Goal: Task Accomplishment & Management: Use online tool/utility

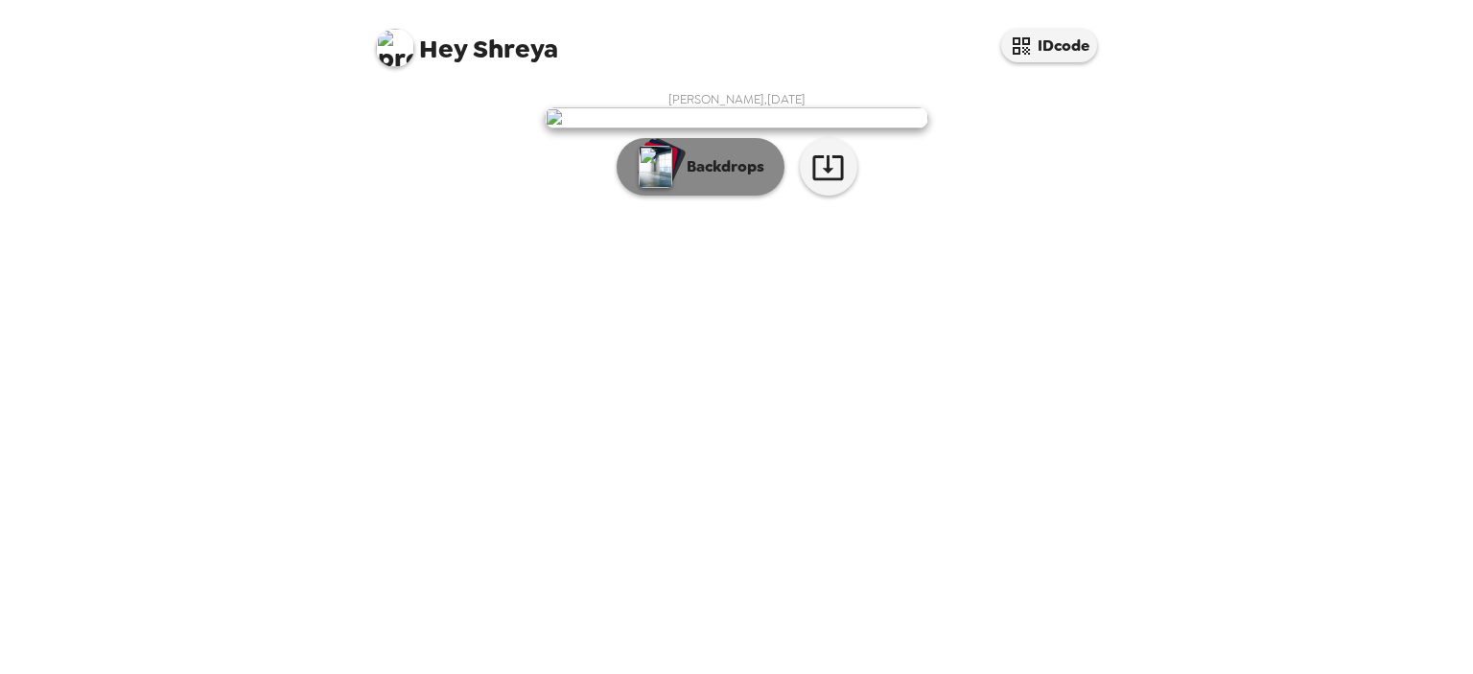
click at [723, 178] on p "Backdrops" at bounding box center [720, 166] width 87 height 23
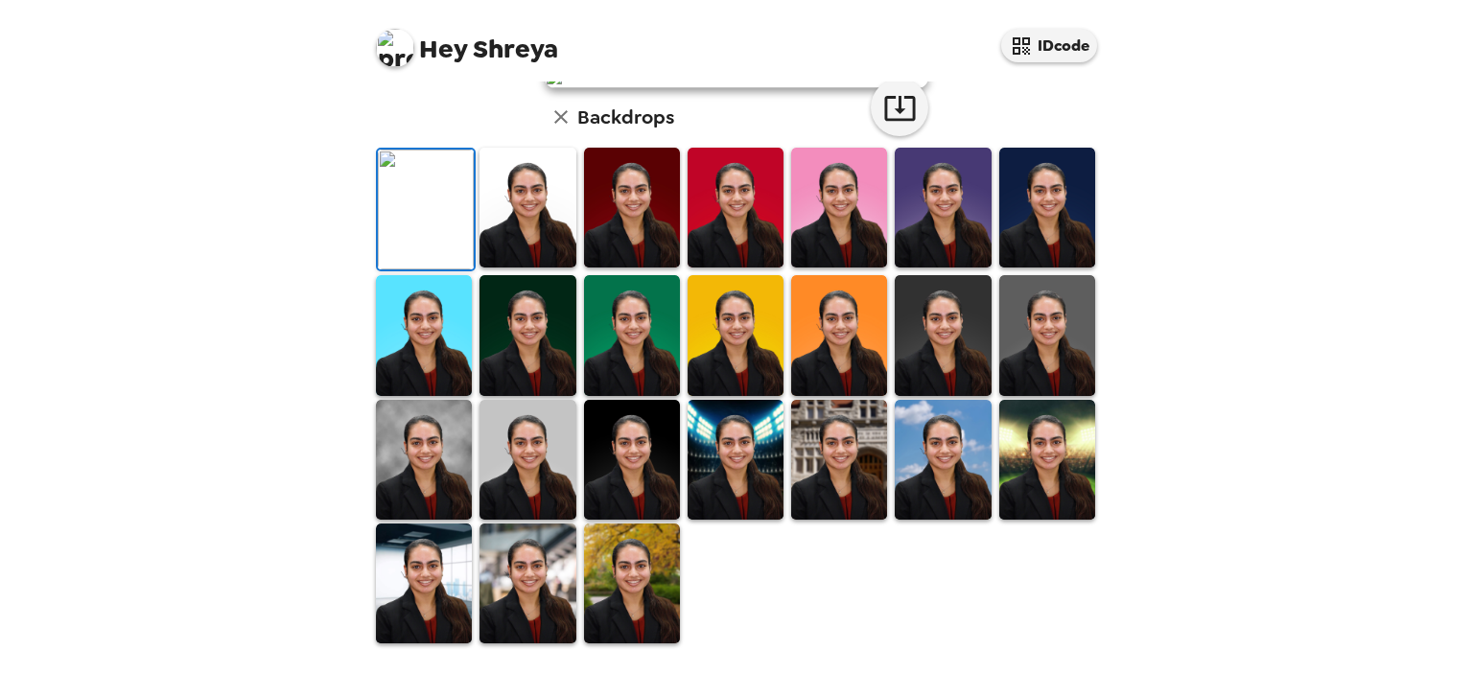
scroll to position [488, 0]
click at [999, 203] on img at bounding box center [1047, 208] width 96 height 120
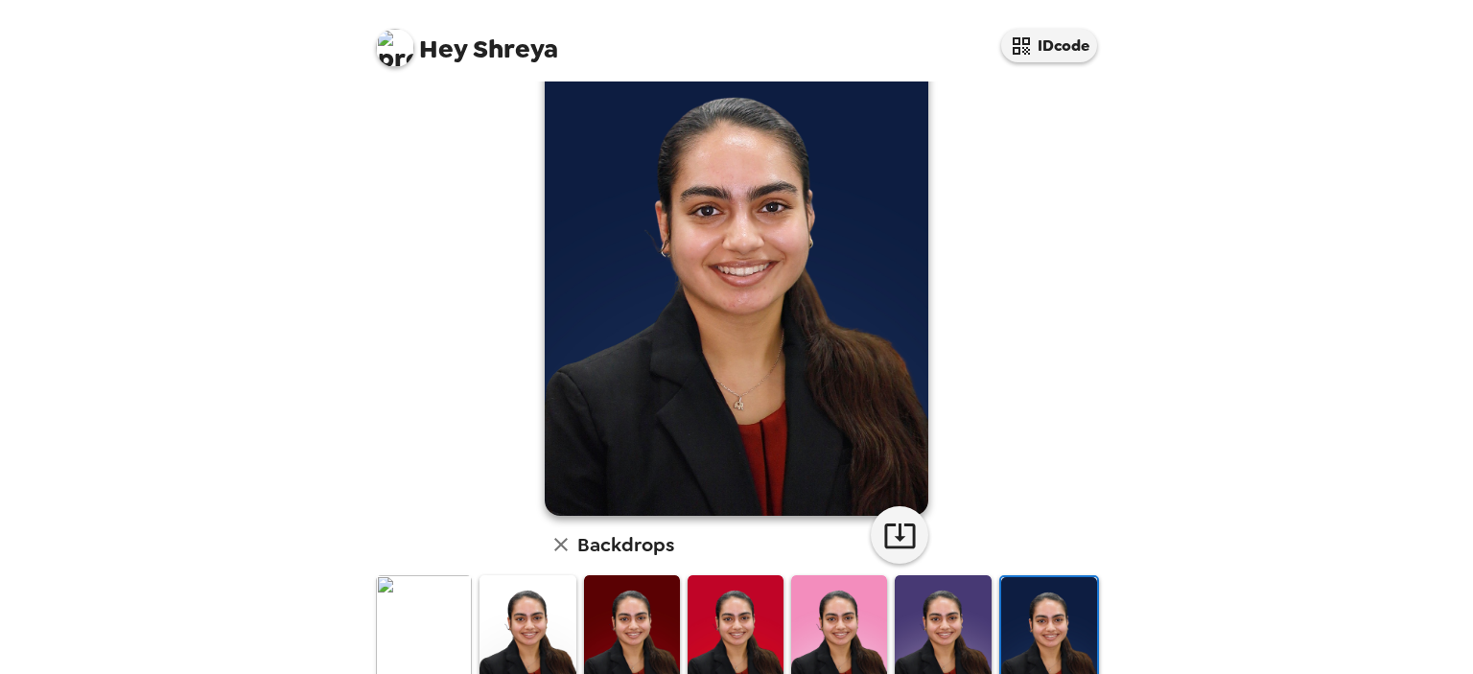
scroll to position [67, 0]
